Goal: Task Accomplishment & Management: Use online tool/utility

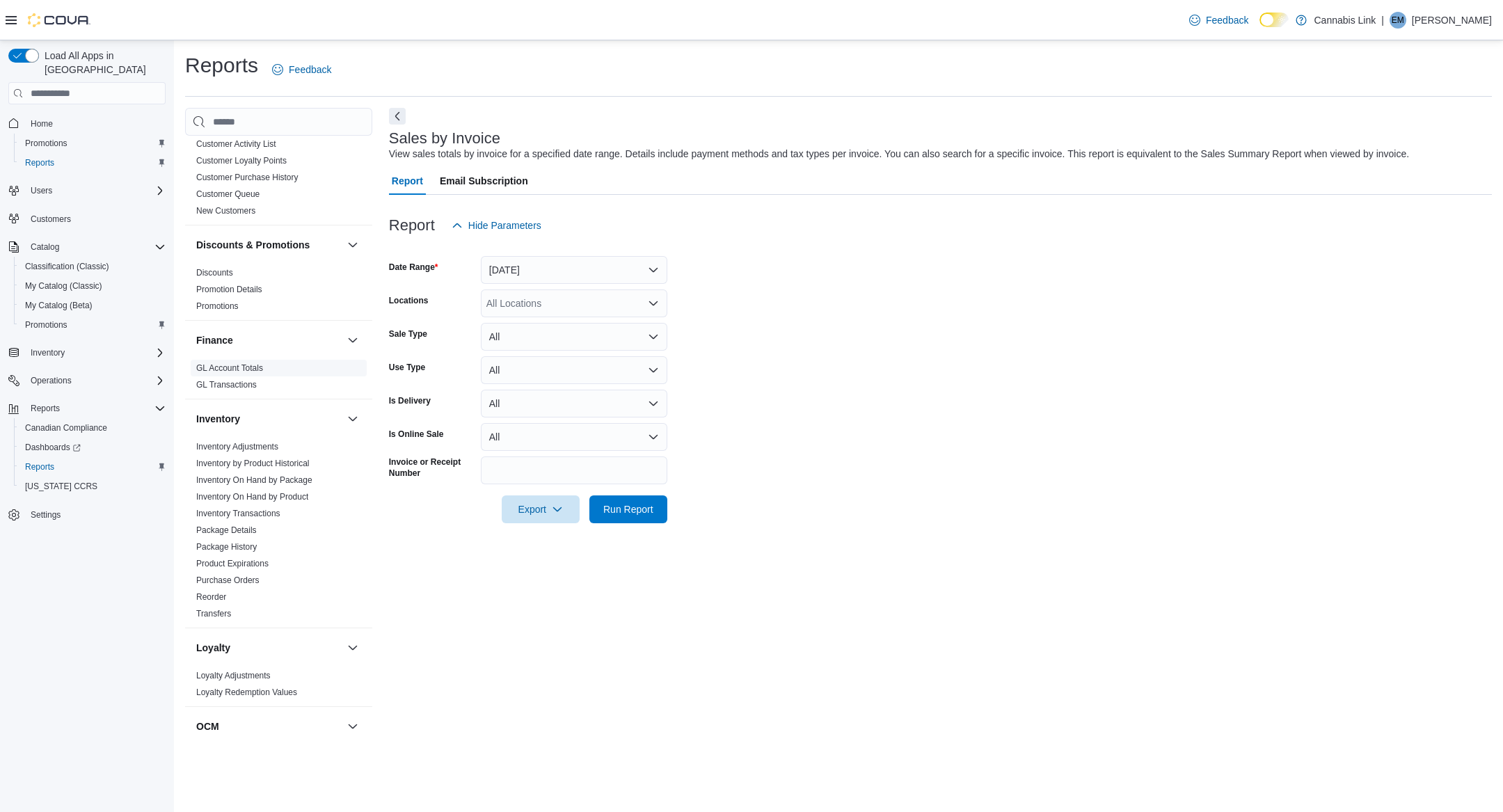
scroll to position [220, 0]
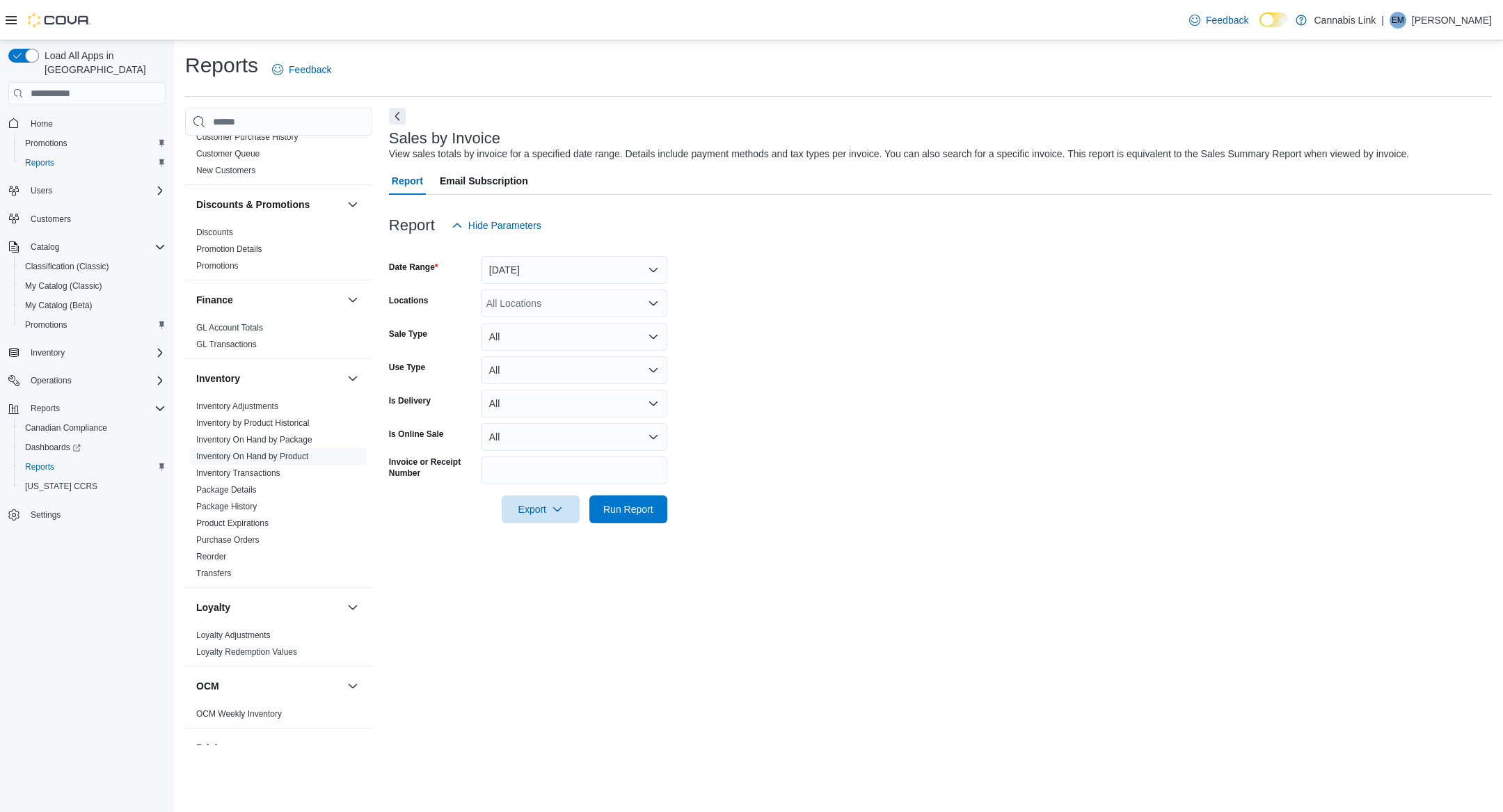
click at [290, 453] on link "Inventory On Hand by Product" at bounding box center [252, 457] width 112 height 10
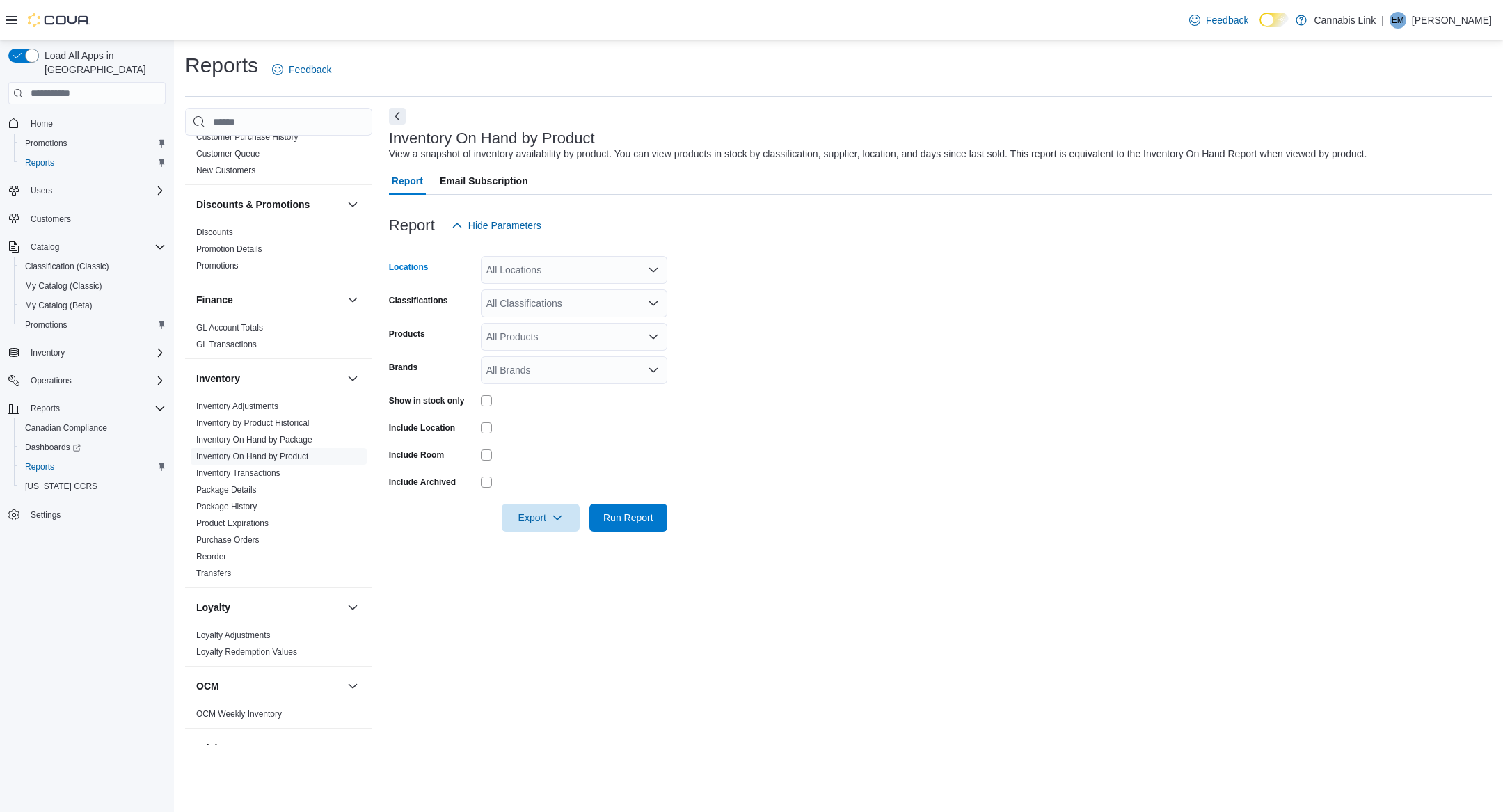
click at [520, 268] on div "All Locations" at bounding box center [574, 270] width 186 height 28
type input "*"
type input "******"
click at [578, 296] on span "#2 [STREET_ADDRESS]" at bounding box center [566, 294] width 110 height 14
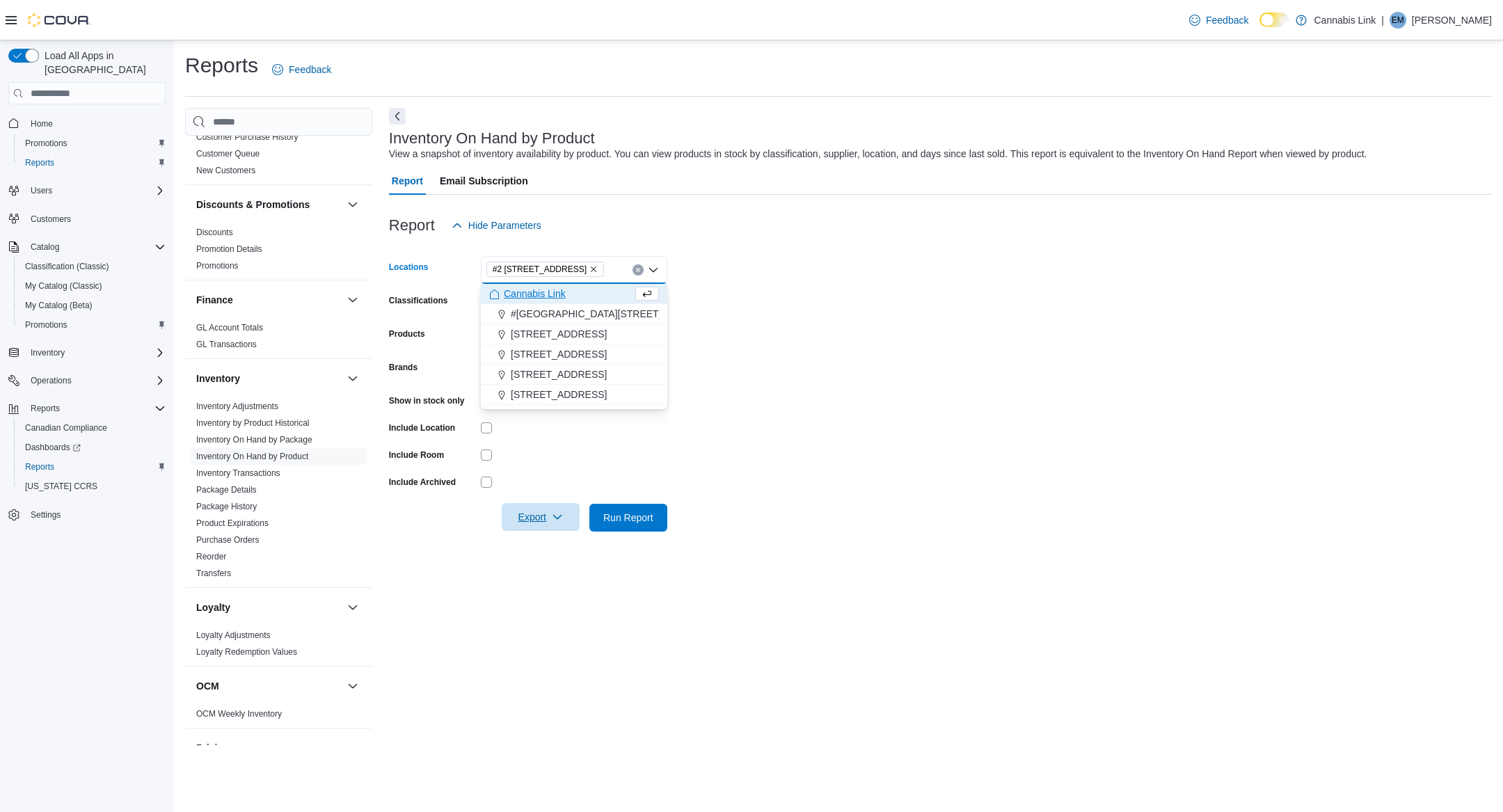
click at [526, 519] on span "Export" at bounding box center [541, 517] width 61 height 28
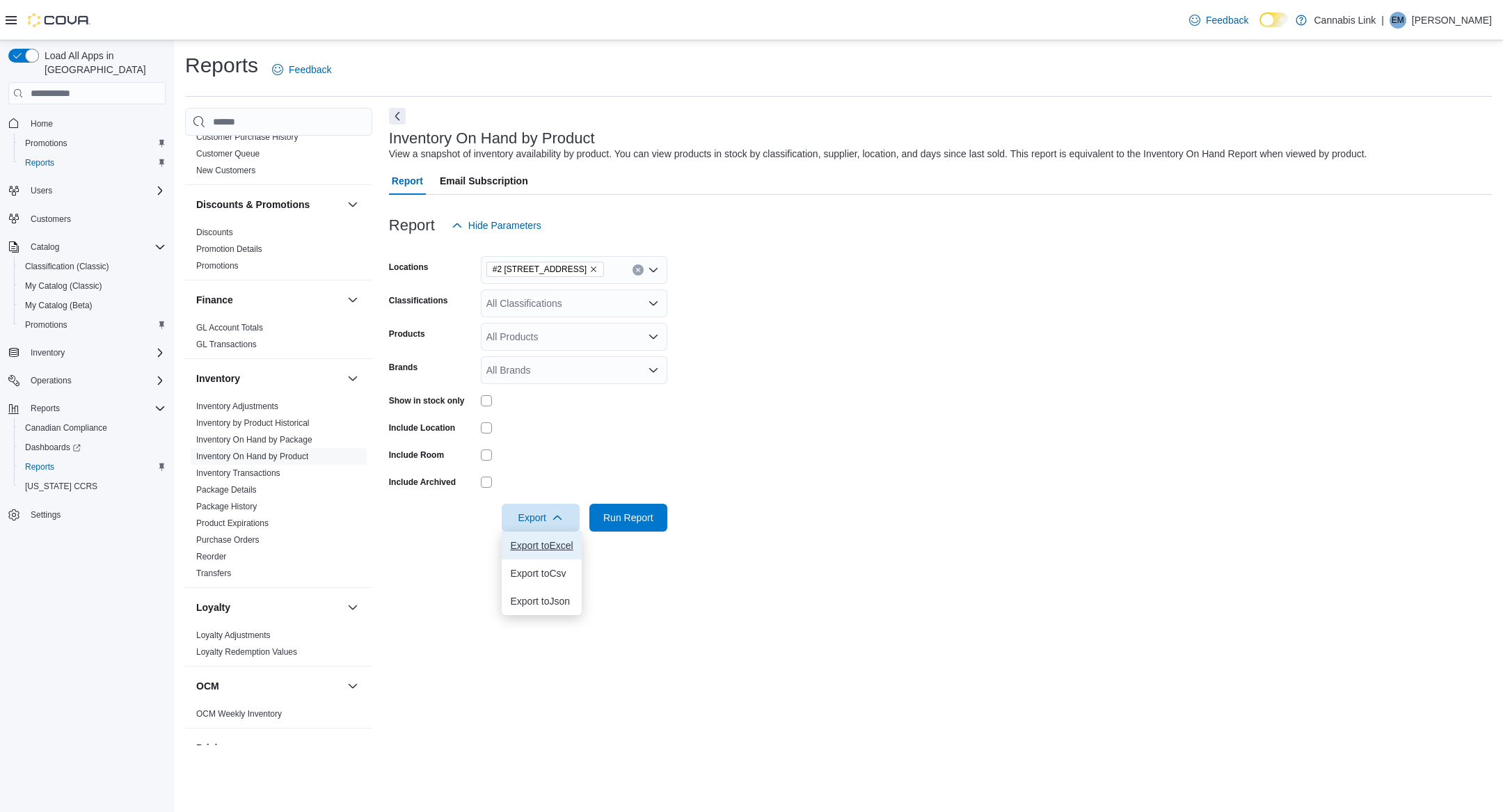
click at [529, 540] on span "Export to Excel" at bounding box center [542, 545] width 63 height 11
